Goal: Task Accomplishment & Management: Complete application form

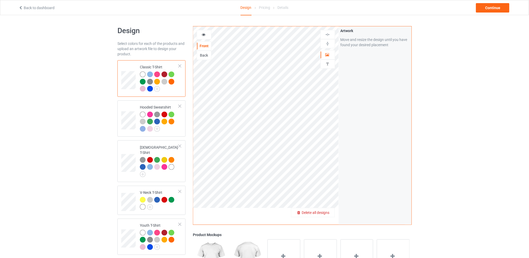
click at [326, 211] on span "Delete all designs" at bounding box center [315, 212] width 28 height 4
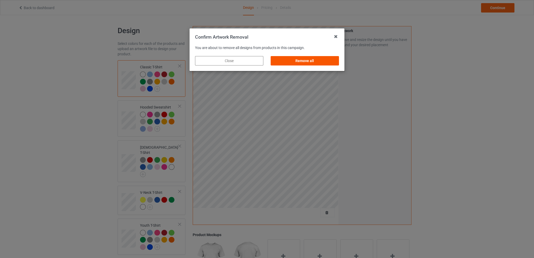
click at [312, 60] on div "Remove all" at bounding box center [305, 60] width 68 height 9
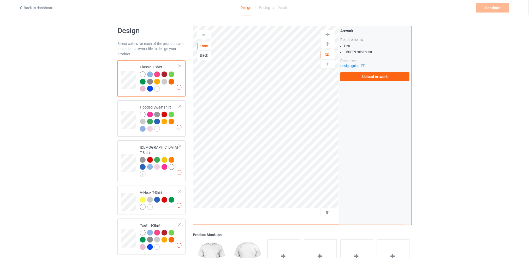
click at [209, 57] on div "Back" at bounding box center [204, 55] width 14 height 5
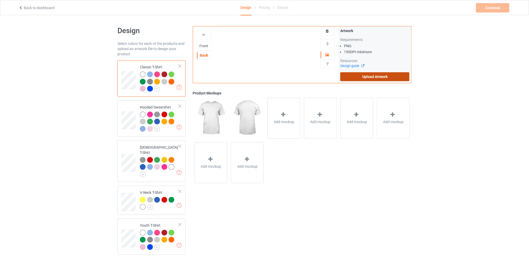
click at [357, 74] on label "Upload Artwork" at bounding box center [374, 76] width 69 height 9
click at [0, 0] on input "Upload Artwork" at bounding box center [0, 0] width 0 height 0
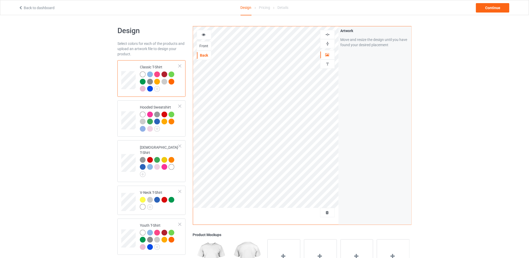
click at [485, 84] on div "Design Select colors for each of the products and upload an artwork file to des…" at bounding box center [264, 212] width 529 height 395
click at [490, 9] on div "Continue" at bounding box center [492, 7] width 33 height 9
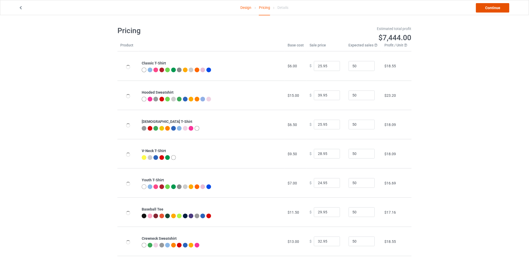
click at [487, 9] on link "Continue" at bounding box center [492, 7] width 33 height 9
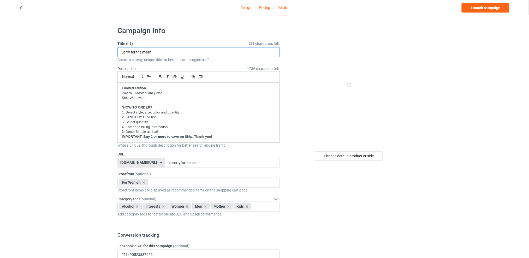
drag, startPoint x: 164, startPoint y: 52, endPoint x: 73, endPoint y: 51, distance: 91.0
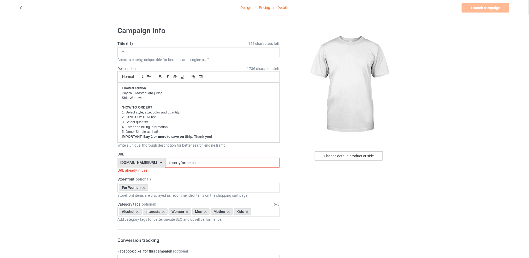
click at [334, 156] on div "Change default product or side" at bounding box center [349, 155] width 68 height 9
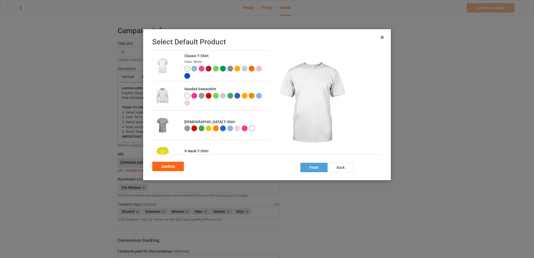
click at [201, 70] on div at bounding box center [202, 69] width 6 height 6
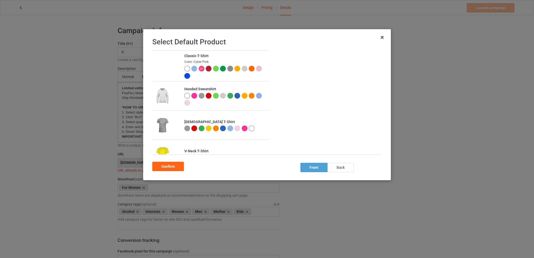
click at [346, 166] on div "back" at bounding box center [341, 167] width 26 height 9
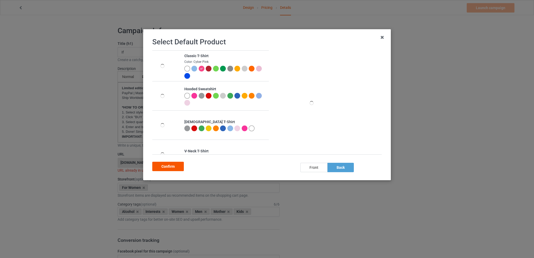
click at [169, 167] on div "Confirm" at bounding box center [168, 166] width 32 height 9
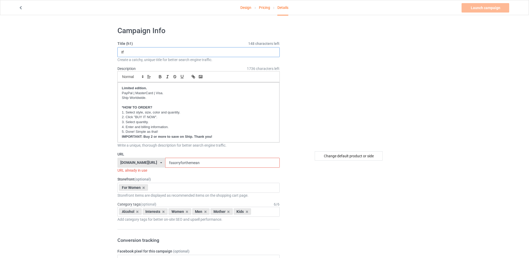
click at [131, 54] on input "If" at bounding box center [198, 52] width 162 height 10
type input "If i was skinny & mentally stable"
drag, startPoint x: 211, startPoint y: 162, endPoint x: 163, endPoint y: 161, distance: 48.3
click at [163, 161] on div "[DOMAIN_NAME][URL] [DOMAIN_NAME][URL] [DOMAIN_NAME][URL] [DOMAIN_NAME][URL] 5d7…" at bounding box center [198, 163] width 162 height 10
drag, startPoint x: 235, startPoint y: 162, endPoint x: 156, endPoint y: 162, distance: 79.3
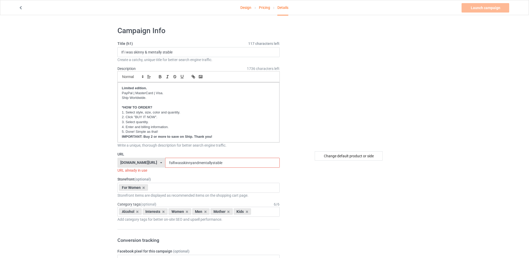
click at [156, 162] on div "[DOMAIN_NAME][URL] [DOMAIN_NAME][URL] [DOMAIN_NAME][URL] [DOMAIN_NAME][URL] 5d7…" at bounding box center [198, 163] width 162 height 10
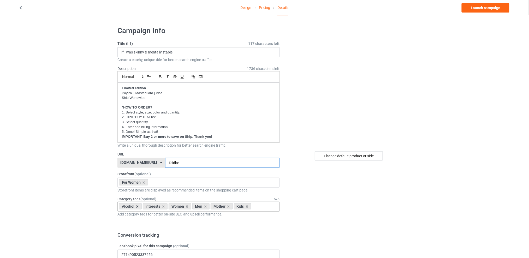
type input "fsidbe"
click at [138, 206] on icon at bounding box center [137, 206] width 3 height 3
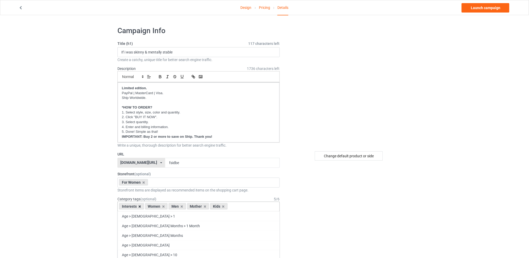
click at [139, 206] on icon at bounding box center [139, 206] width 3 height 3
click at [155, 207] on icon at bounding box center [155, 206] width 3 height 3
click at [161, 207] on icon at bounding box center [160, 206] width 3 height 3
click at [156, 206] on icon at bounding box center [155, 206] width 3 height 3
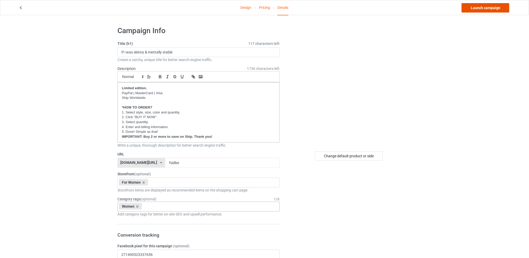
click at [491, 8] on link "Launch campaign" at bounding box center [485, 7] width 48 height 9
